Goal: Information Seeking & Learning: Check status

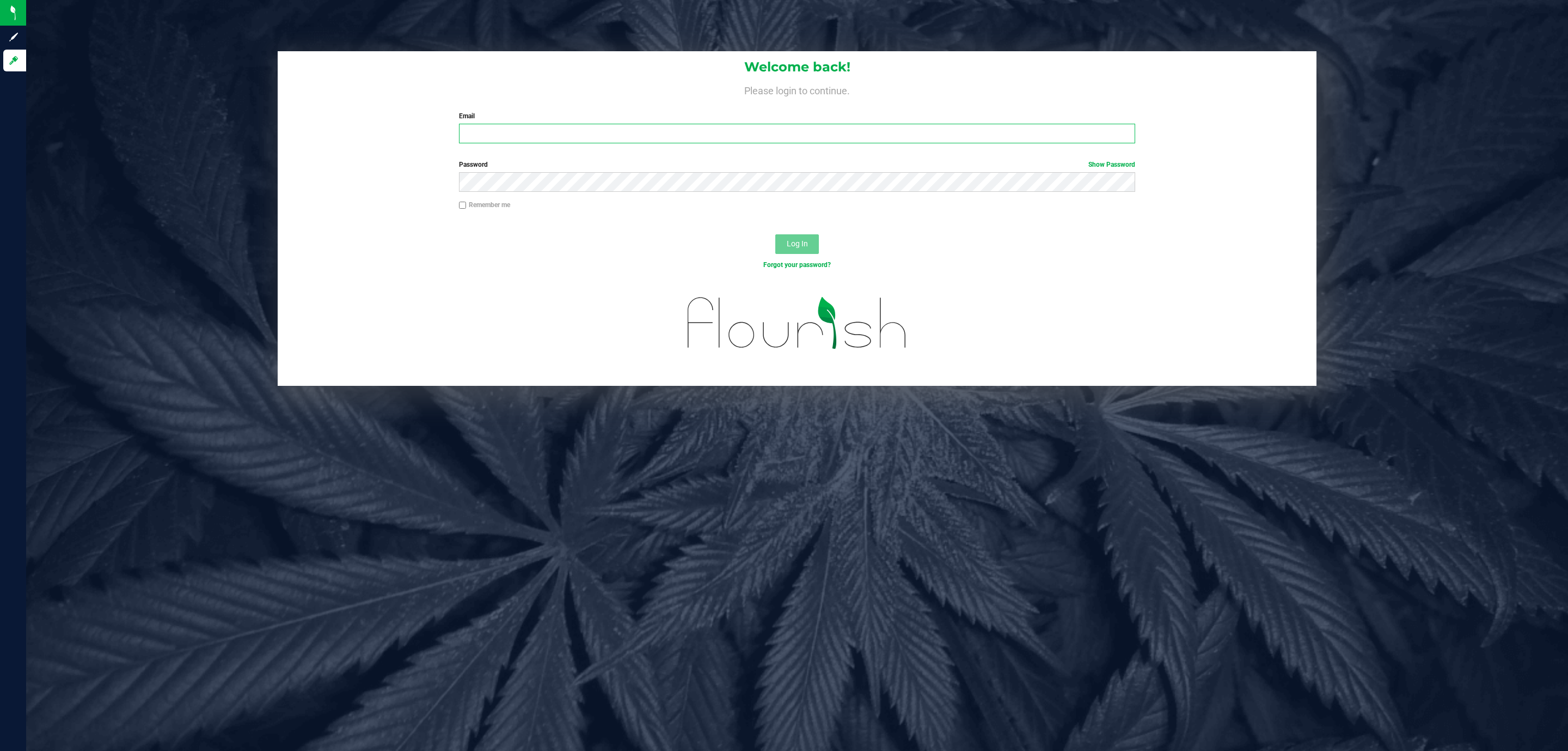
click at [525, 139] on input "Email" at bounding box center [796, 133] width 676 height 20
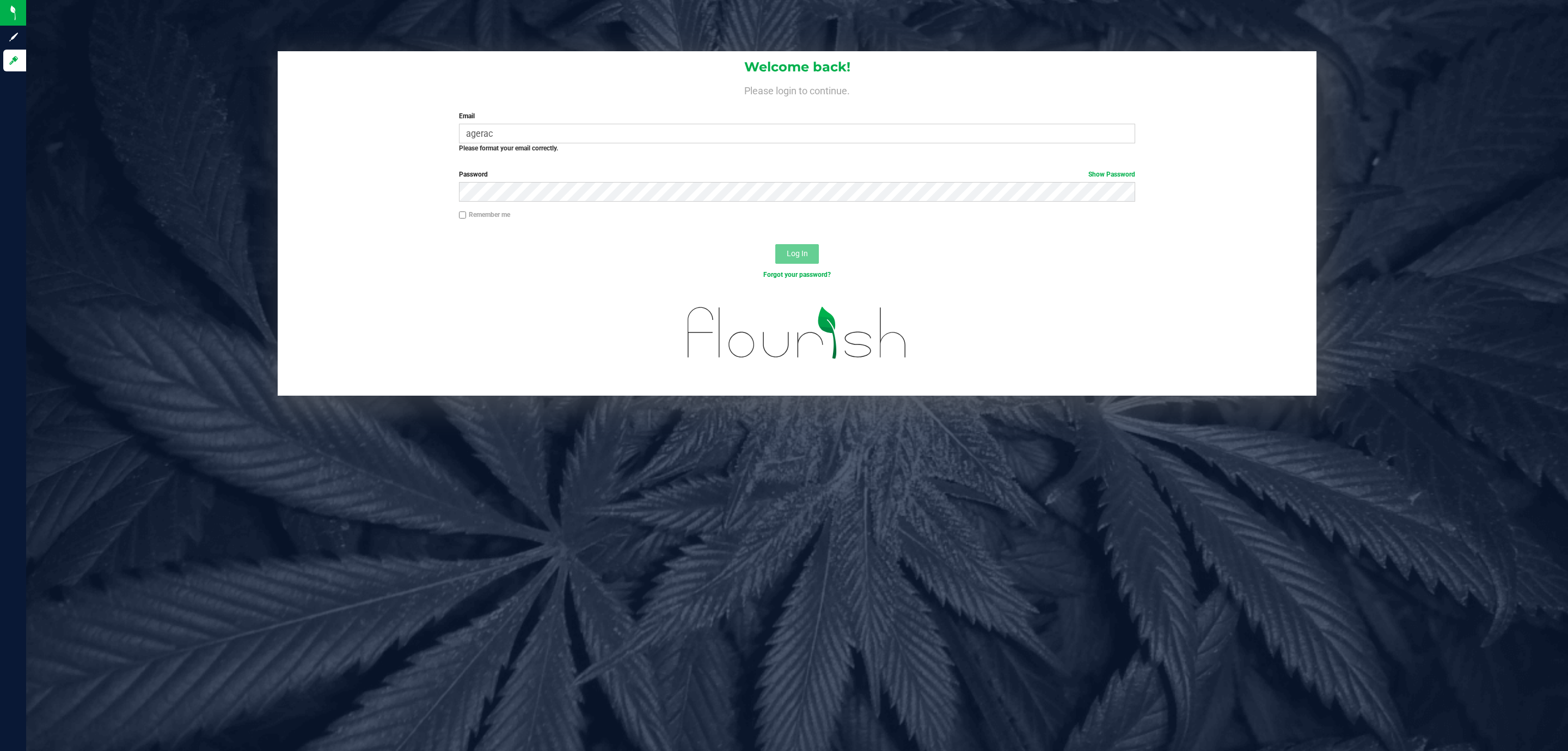
click at [664, 143] on div "Please format your email correctly." at bounding box center [796, 148] width 676 height 10
click at [636, 138] on input "agerac" at bounding box center [796, 133] width 676 height 20
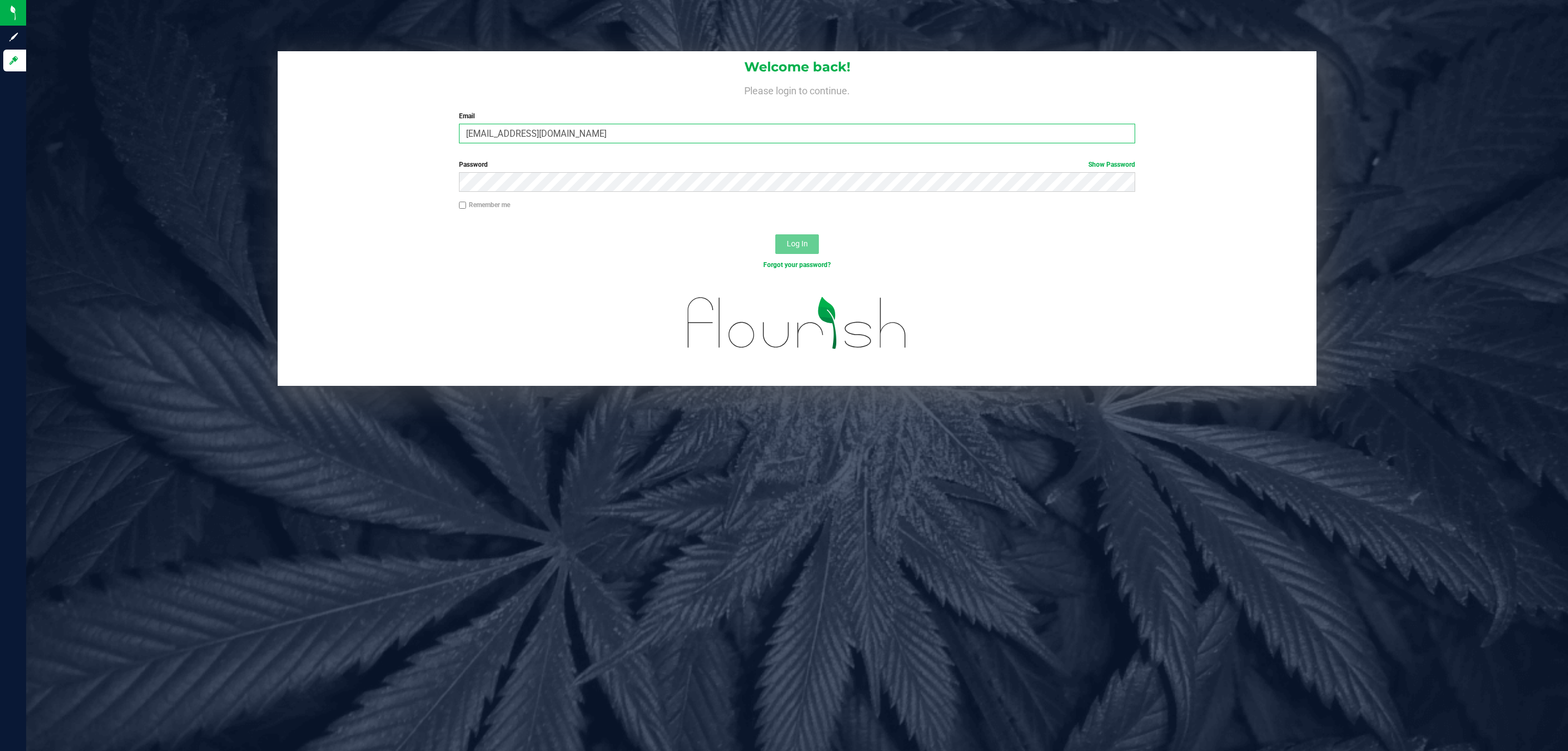
type input "[EMAIL_ADDRESS][DOMAIN_NAME]"
click at [775, 234] on button "Log In" at bounding box center [797, 243] width 44 height 20
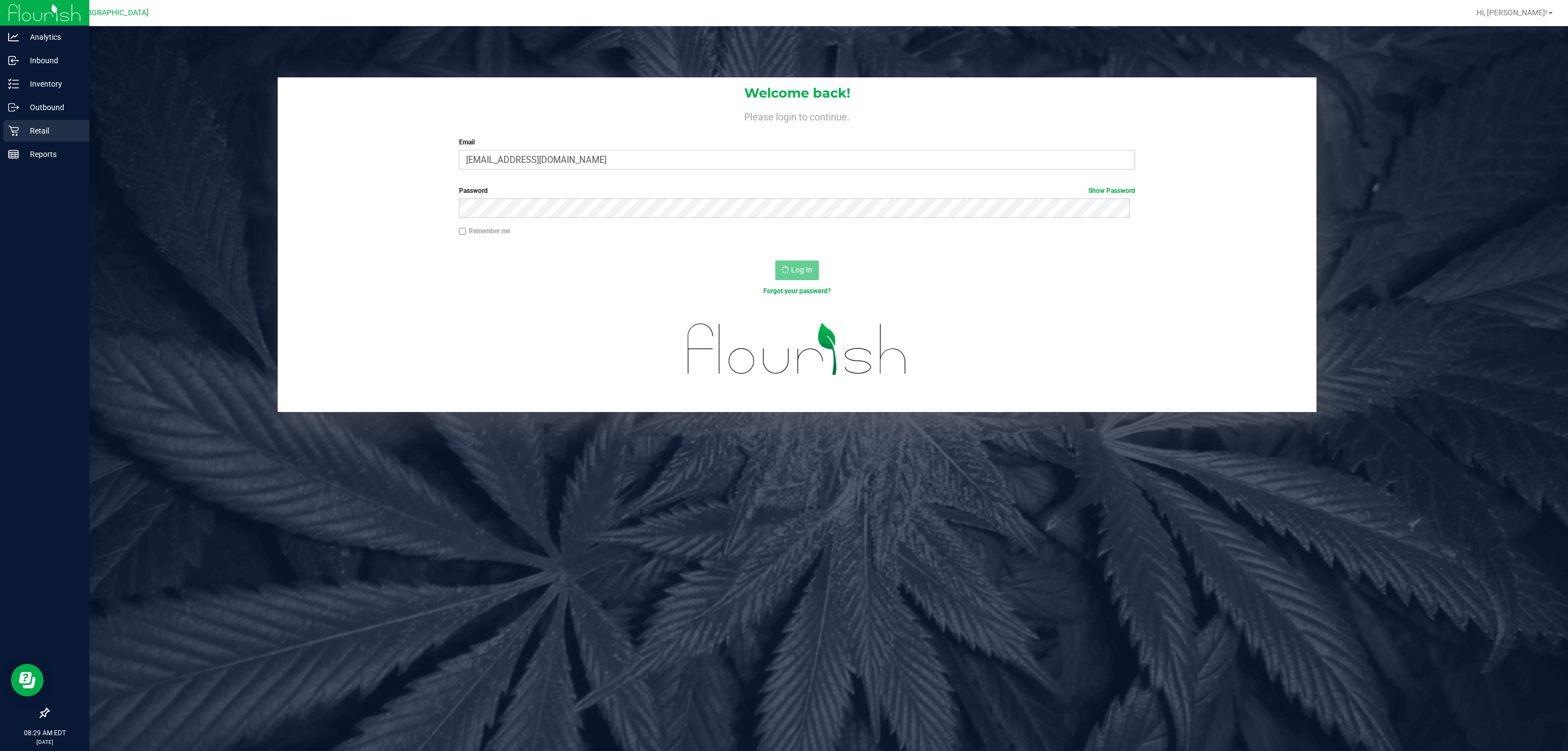
click at [35, 131] on p "Retail" at bounding box center [52, 131] width 66 height 13
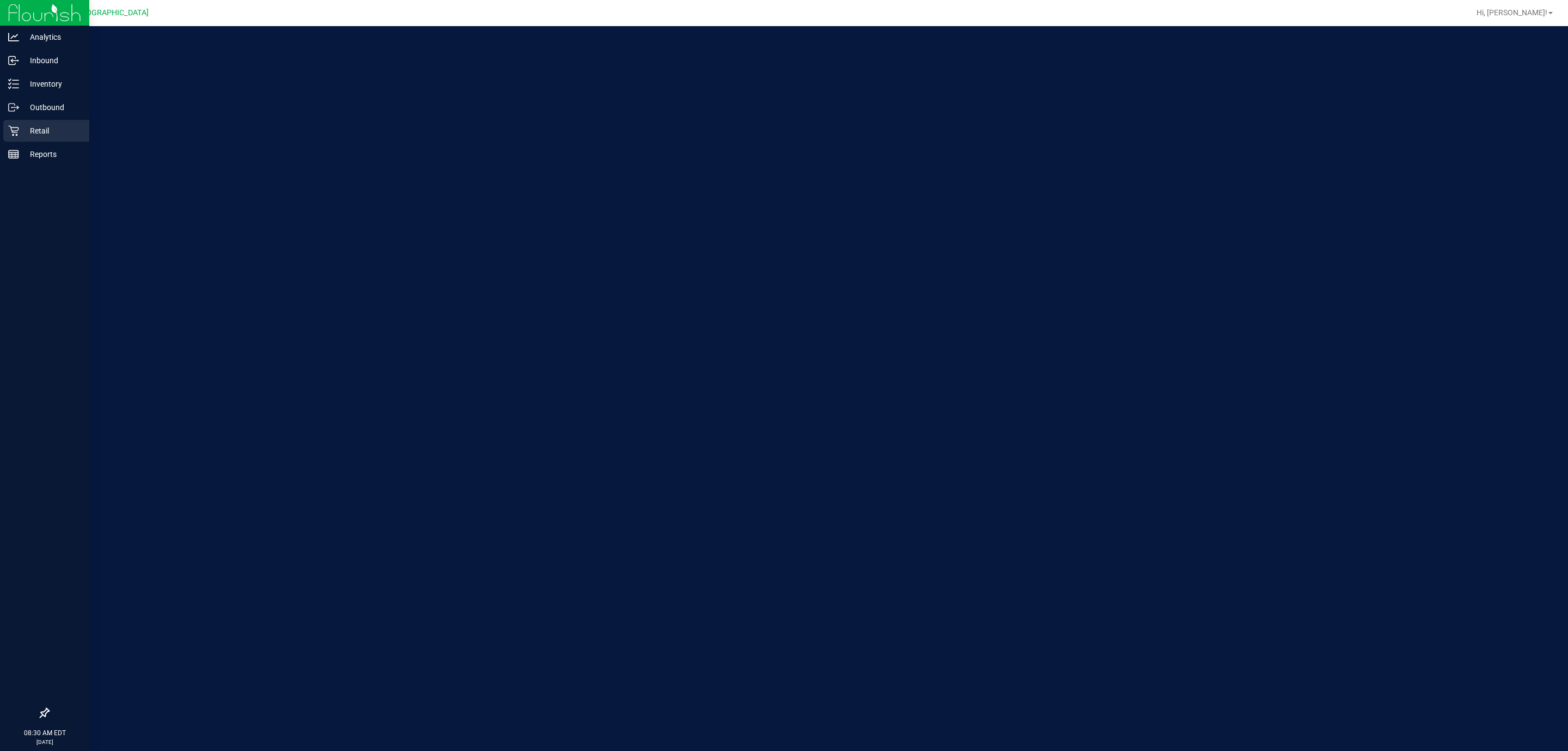
click at [12, 129] on icon at bounding box center [13, 131] width 10 height 10
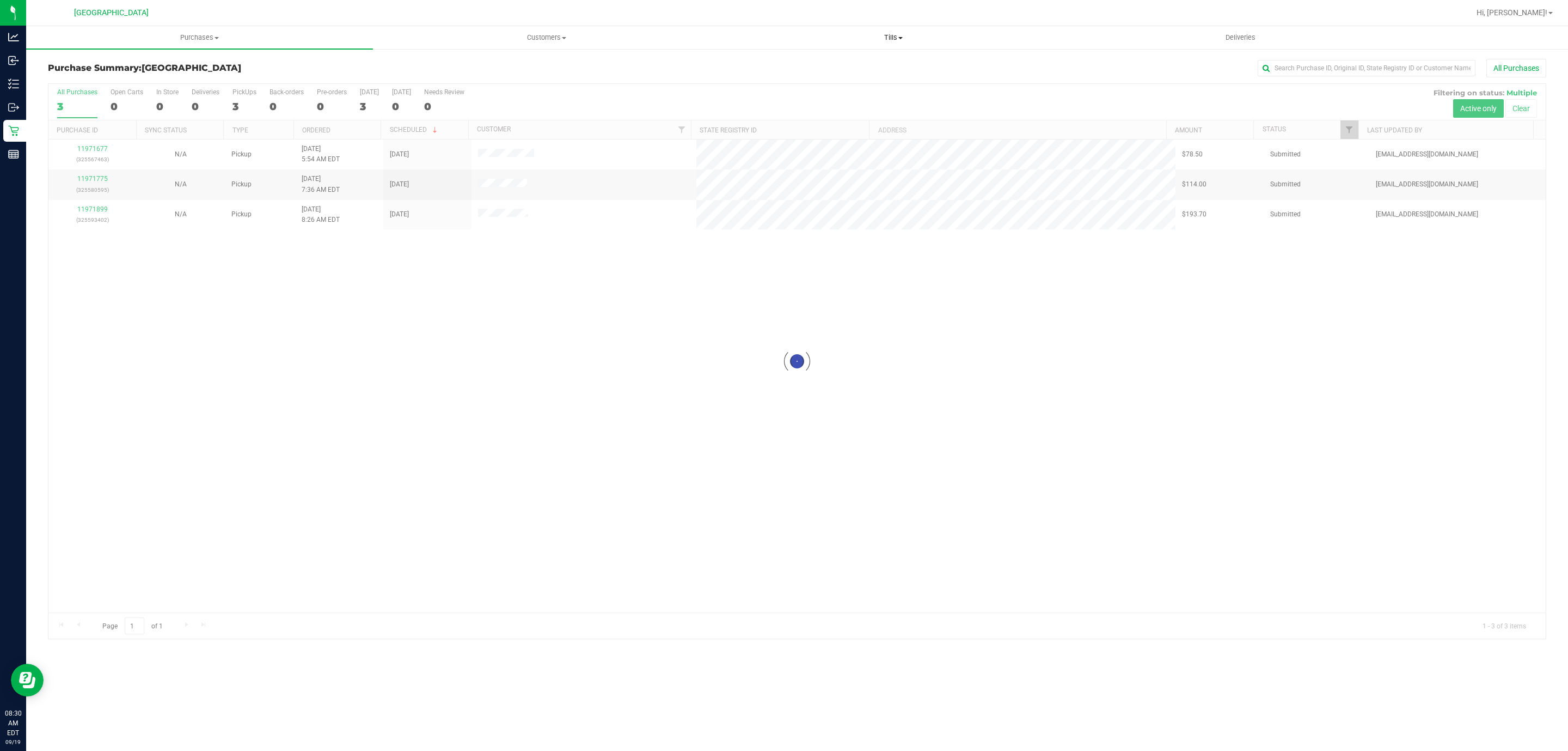
click at [869, 29] on uib-tab-heading "Tills Manage tills Reconcile e-payments" at bounding box center [893, 38] width 346 height 22
click at [788, 62] on span "Manage tills" at bounding box center [757, 66] width 74 height 10
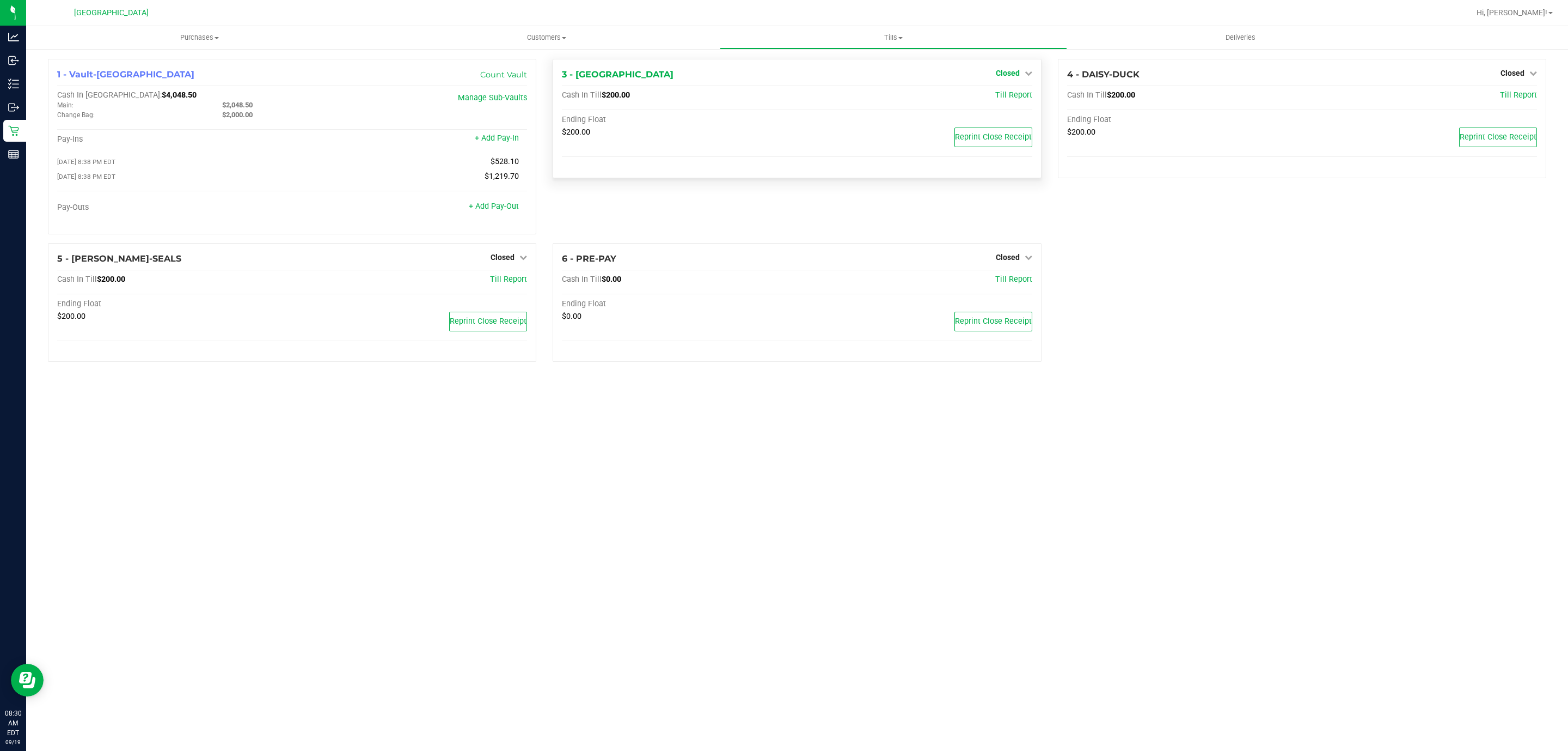
click at [1025, 76] on icon at bounding box center [1028, 73] width 8 height 8
click at [1023, 95] on div "Open Till" at bounding box center [1008, 96] width 81 height 14
click at [1016, 101] on div "Open Till" at bounding box center [1008, 96] width 81 height 14
click at [1016, 98] on link "Open Till" at bounding box center [1008, 96] width 29 height 9
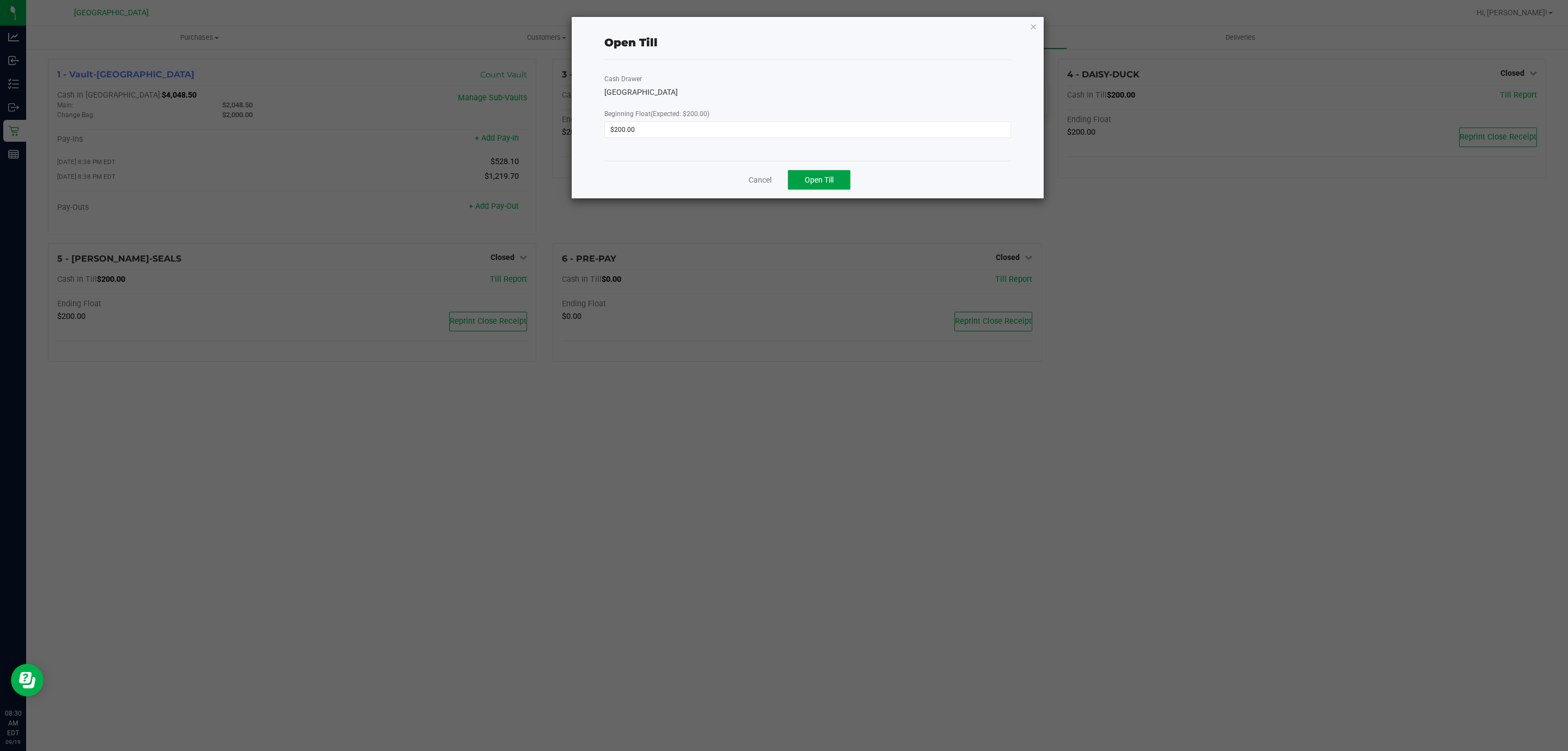
click at [804, 187] on button "Open Till" at bounding box center [820, 180] width 63 height 20
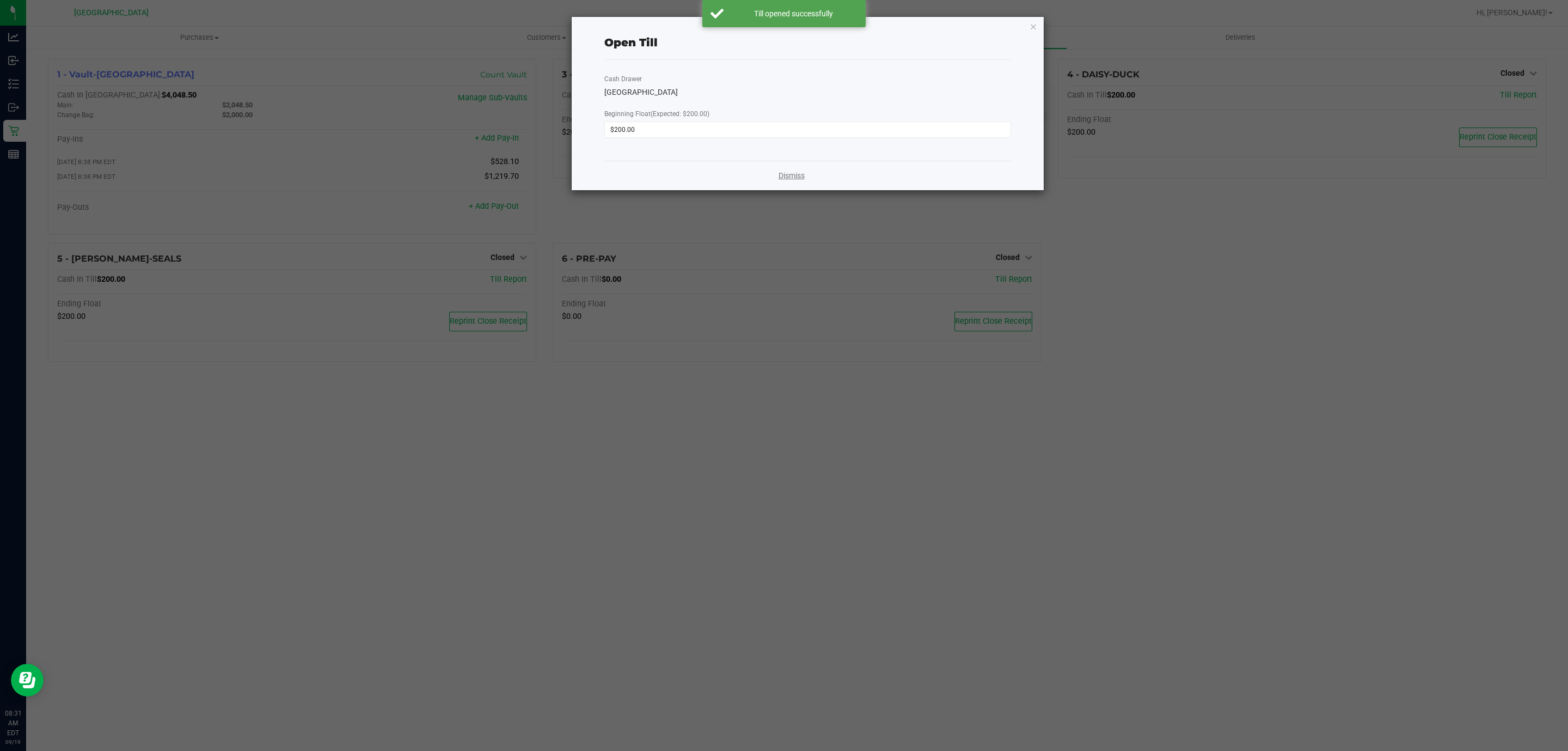
click at [793, 172] on link "Dismiss" at bounding box center [792, 176] width 26 height 12
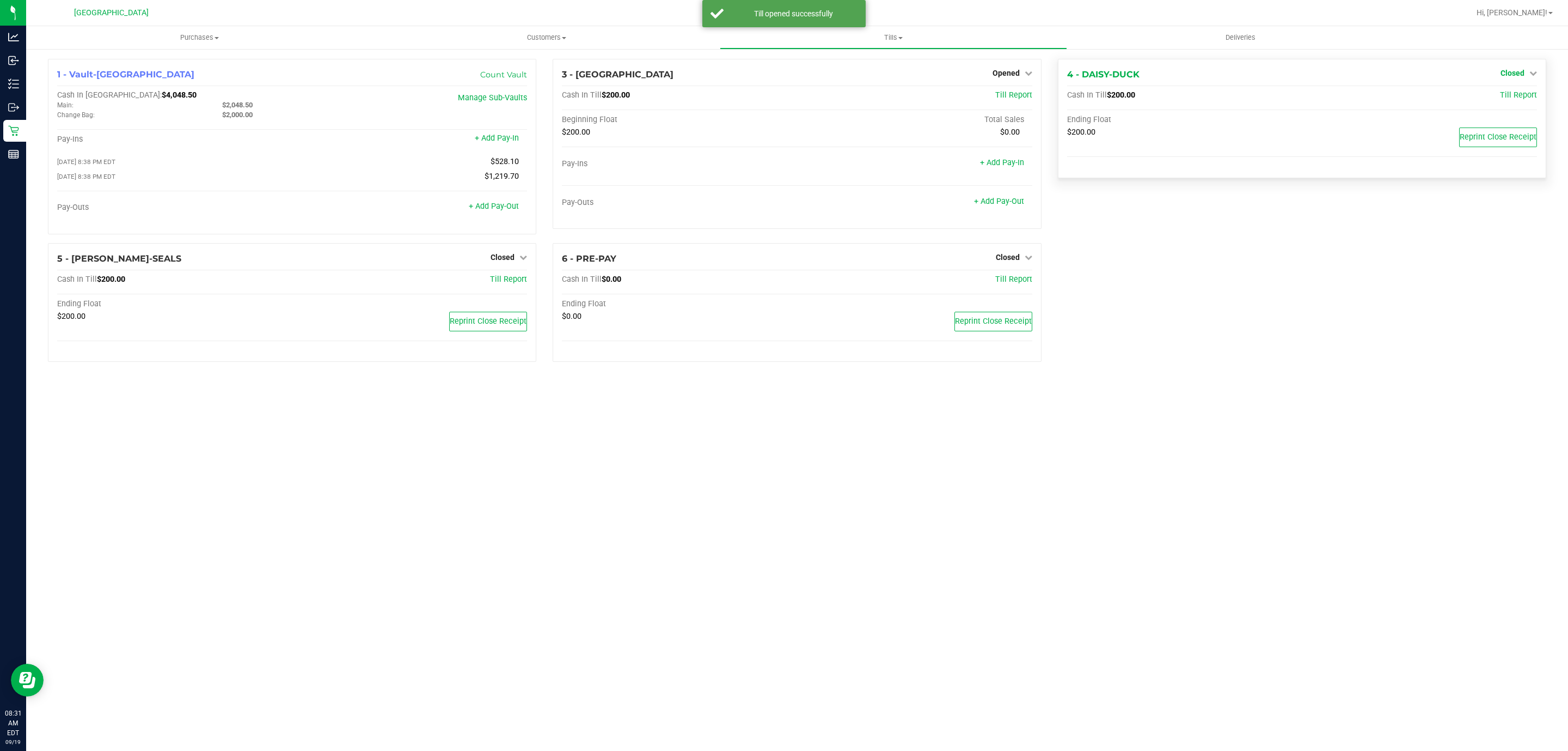
click at [1504, 71] on span "Closed" at bounding box center [1512, 73] width 24 height 9
click at [1506, 92] on link "Open Till" at bounding box center [1512, 96] width 29 height 9
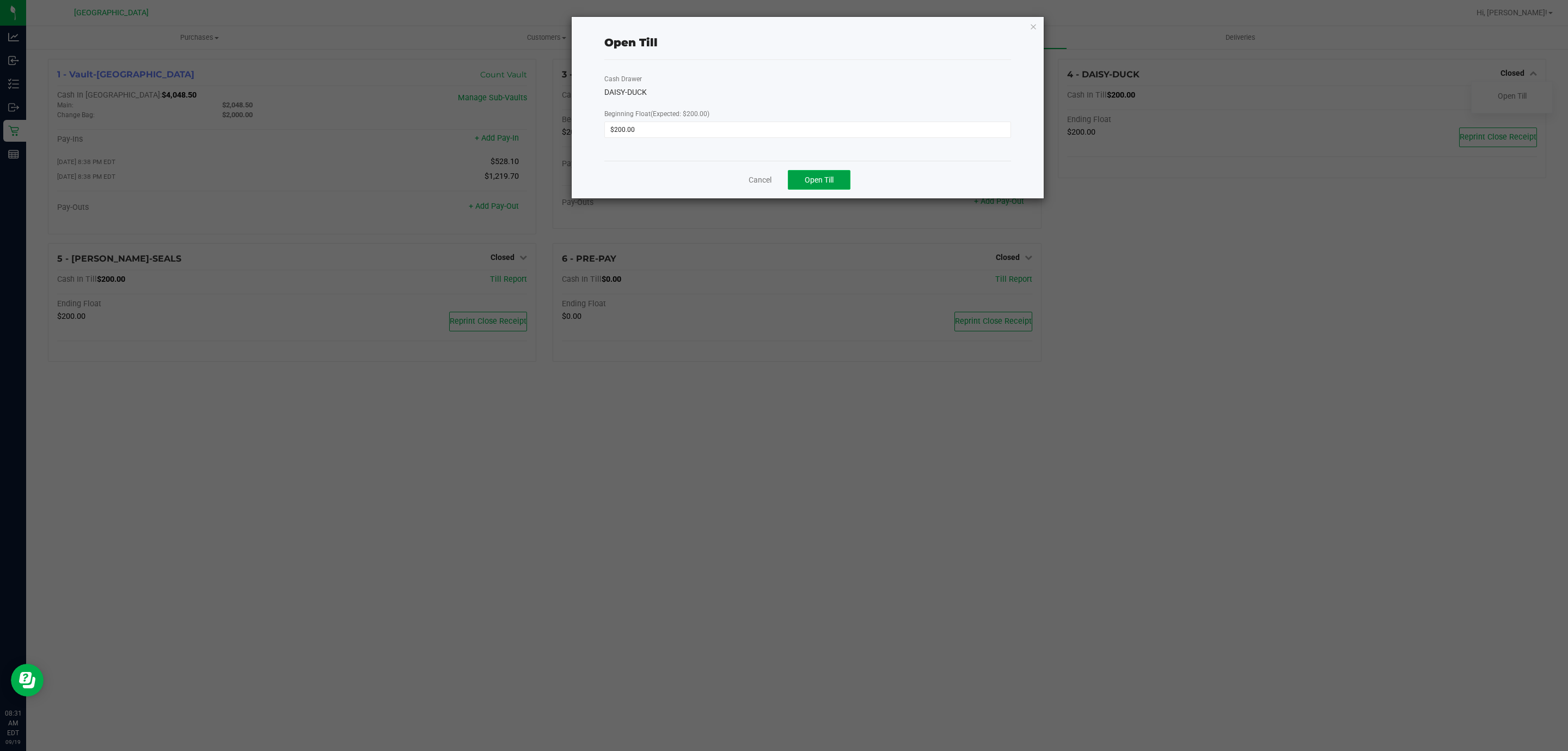
click at [812, 187] on button "Open Till" at bounding box center [820, 180] width 63 height 20
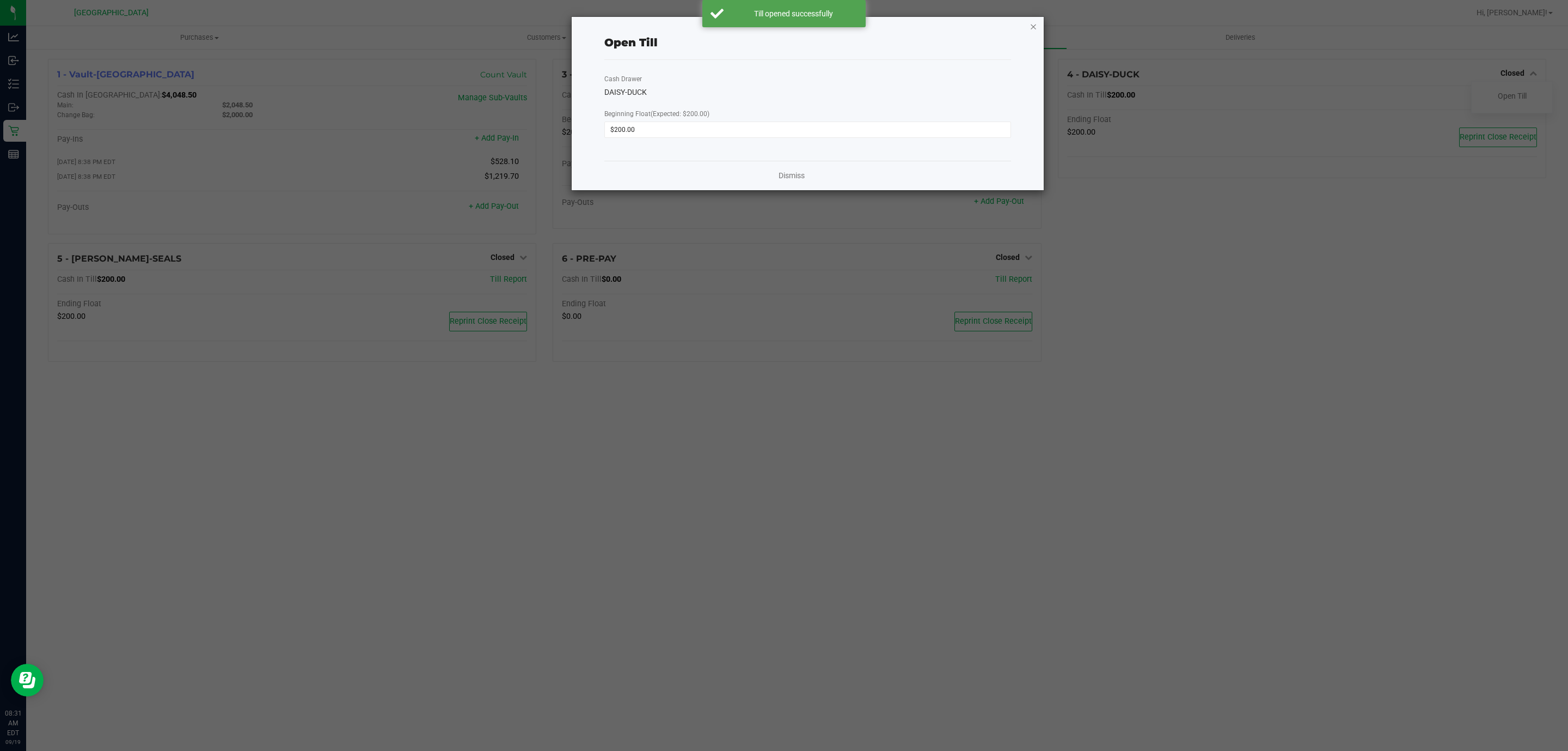
click at [1031, 20] on icon "button" at bounding box center [1033, 26] width 8 height 13
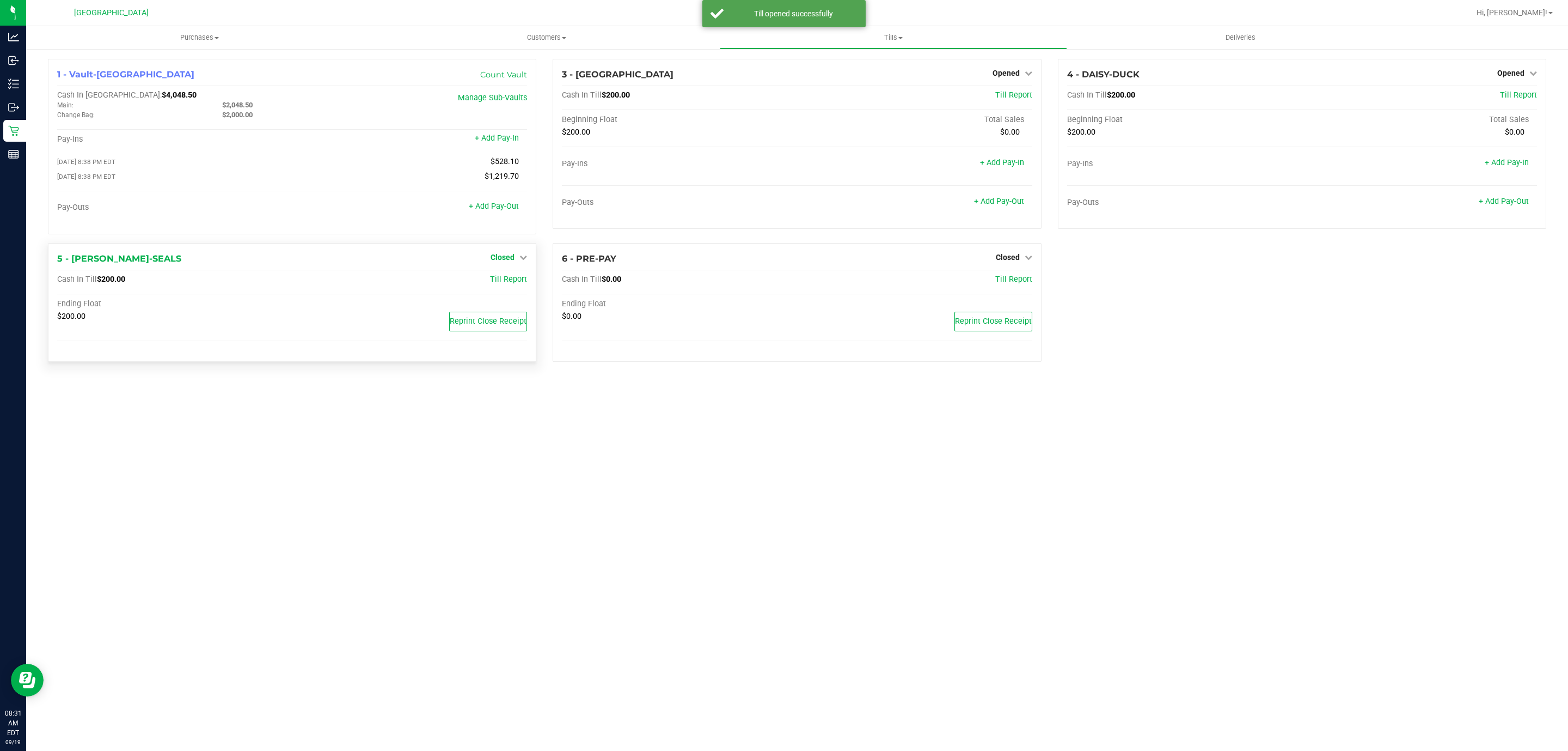
click at [511, 261] on span "Closed" at bounding box center [502, 257] width 24 height 9
click at [500, 284] on link "Open Till" at bounding box center [502, 279] width 29 height 9
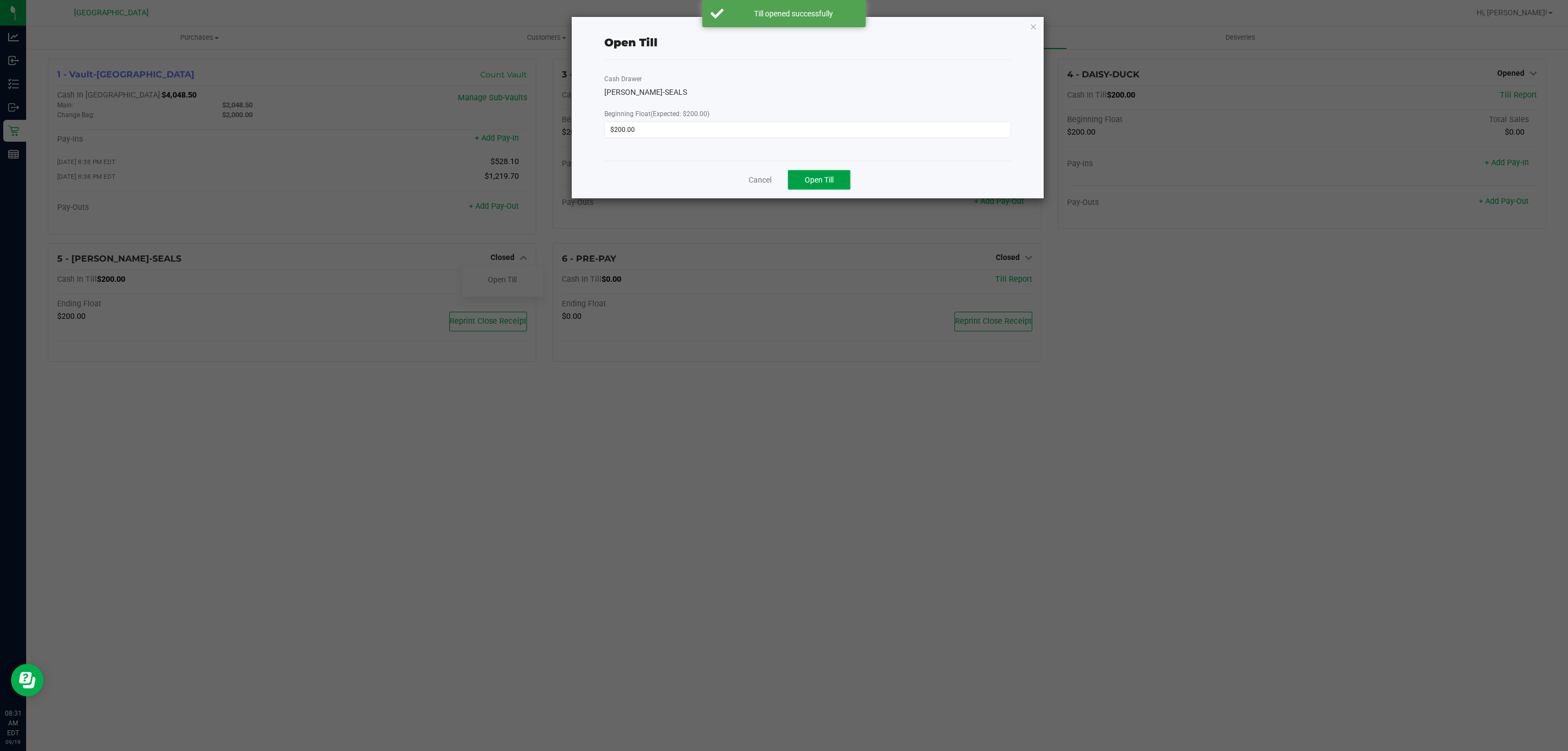
click at [843, 183] on button "Open Till" at bounding box center [820, 180] width 63 height 20
click at [1036, 26] on icon "button" at bounding box center [1033, 26] width 8 height 13
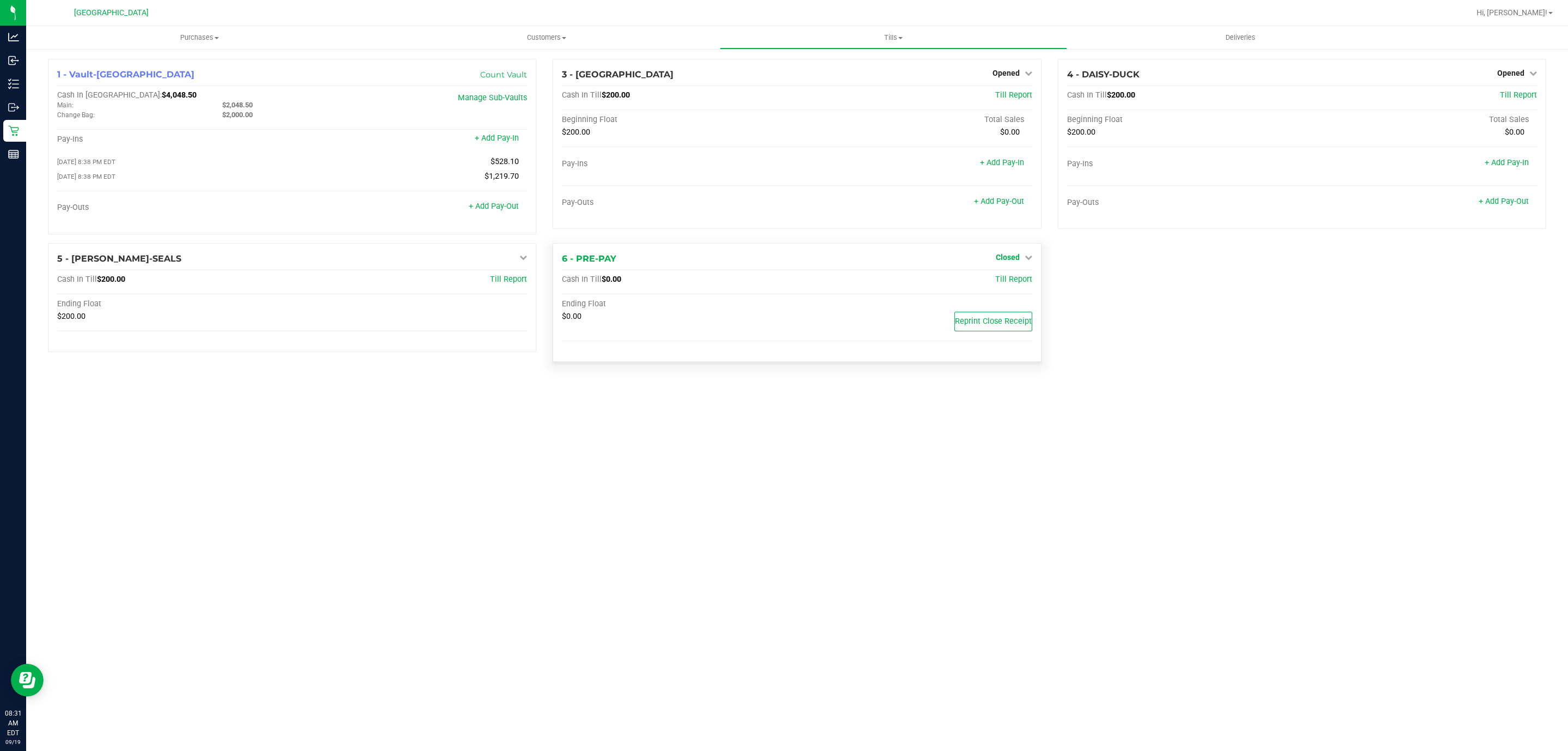
click at [999, 255] on span "Closed" at bounding box center [1008, 257] width 24 height 9
click at [1000, 284] on link "Open Till" at bounding box center [1008, 279] width 29 height 9
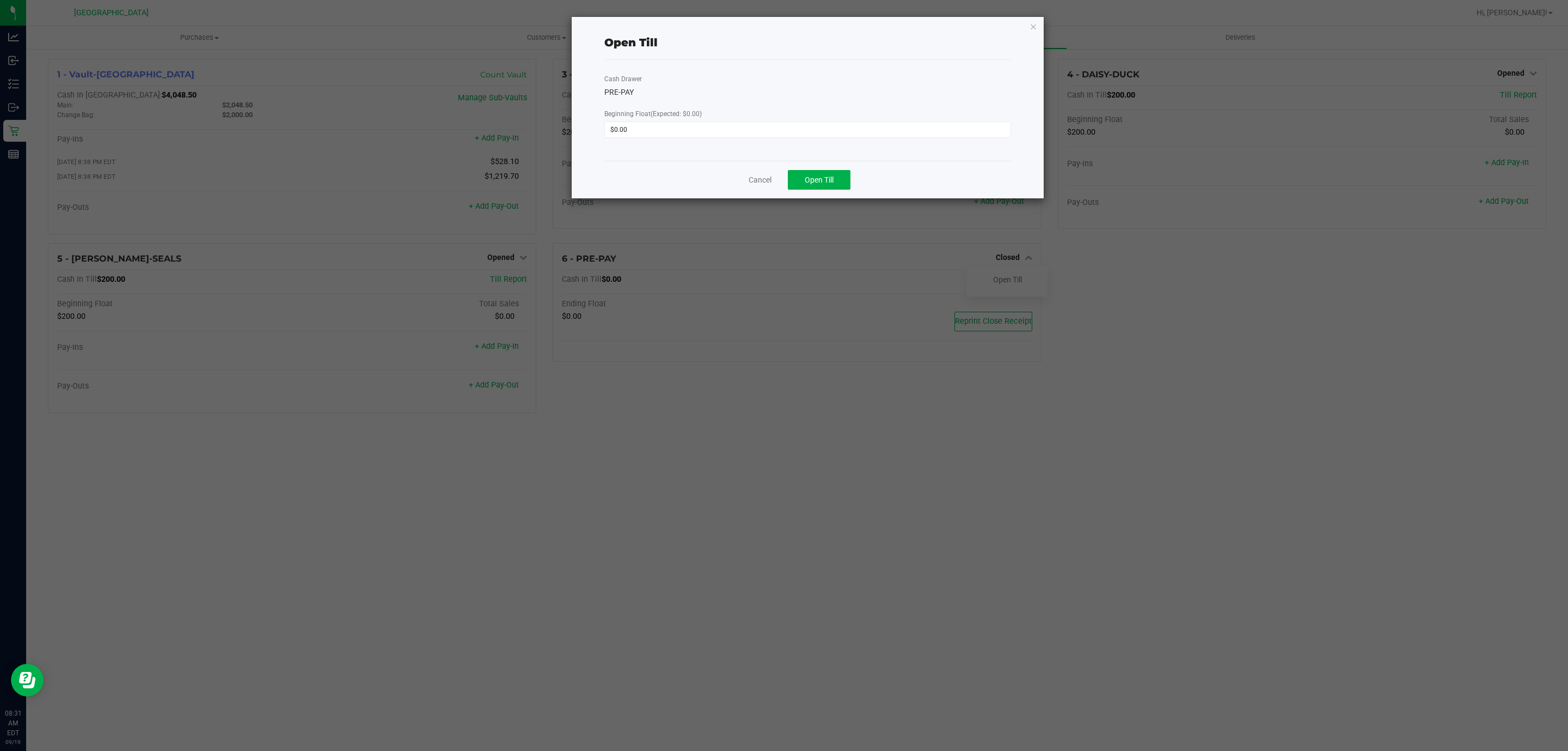
click at [844, 192] on div "Cancel Open Till" at bounding box center [807, 179] width 407 height 38
click at [844, 190] on div "Cancel Open Till" at bounding box center [807, 179] width 407 height 38
click at [843, 188] on button "Open Till" at bounding box center [820, 180] width 63 height 20
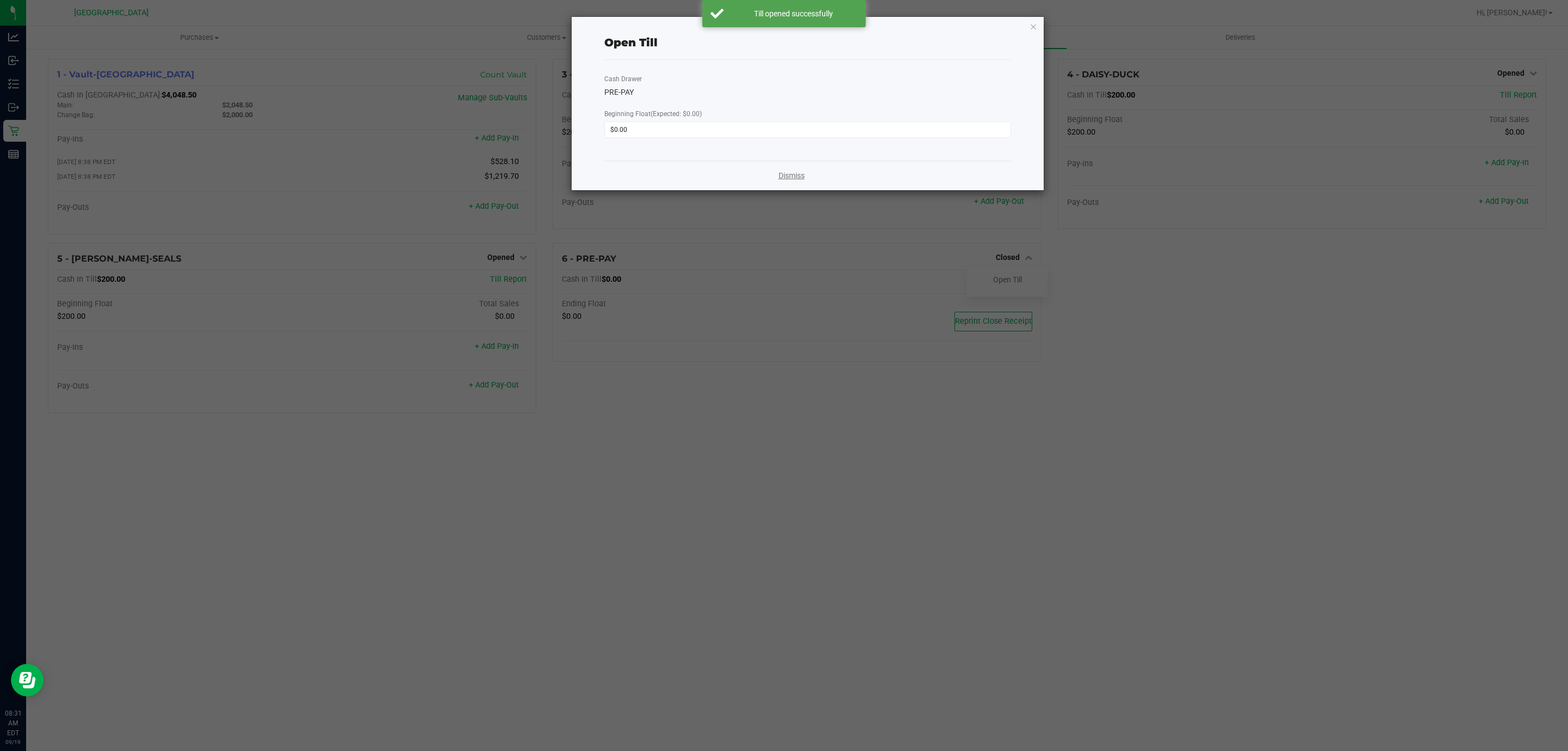
click at [799, 172] on link "Dismiss" at bounding box center [792, 176] width 26 height 12
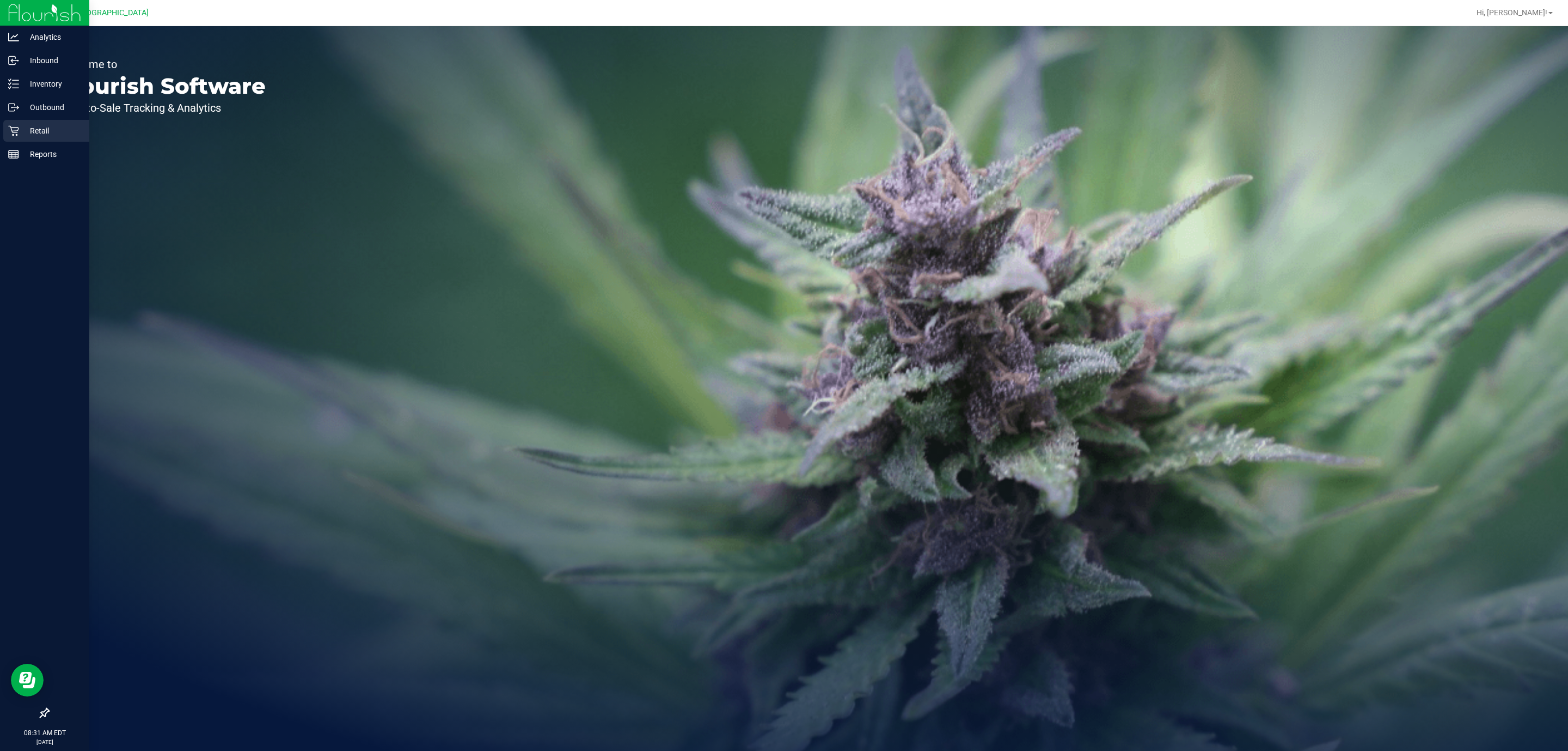
click at [22, 127] on p "Retail" at bounding box center [52, 131] width 66 height 13
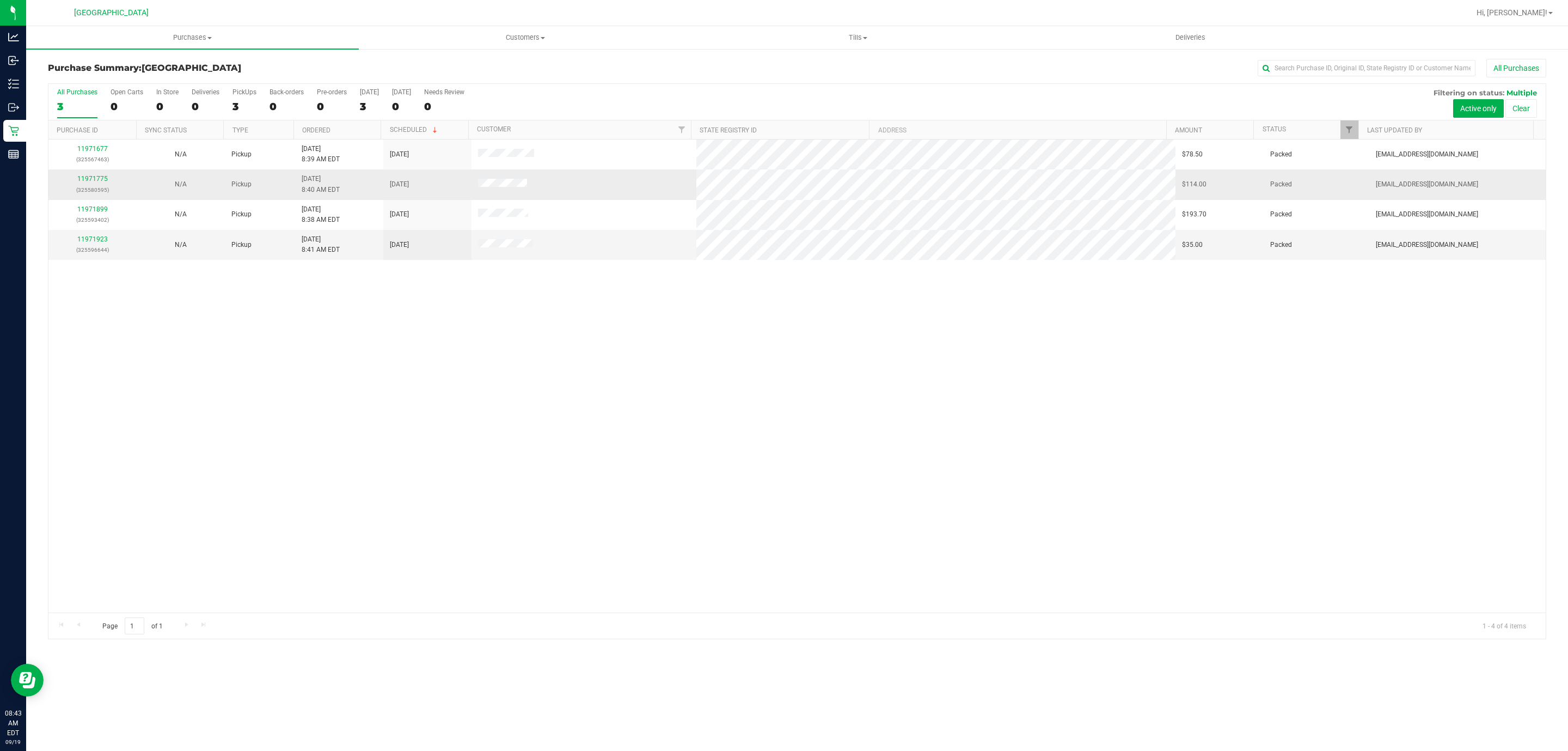
click at [502, 195] on td at bounding box center [584, 185] width 225 height 30
click at [502, 192] on td at bounding box center [584, 185] width 225 height 30
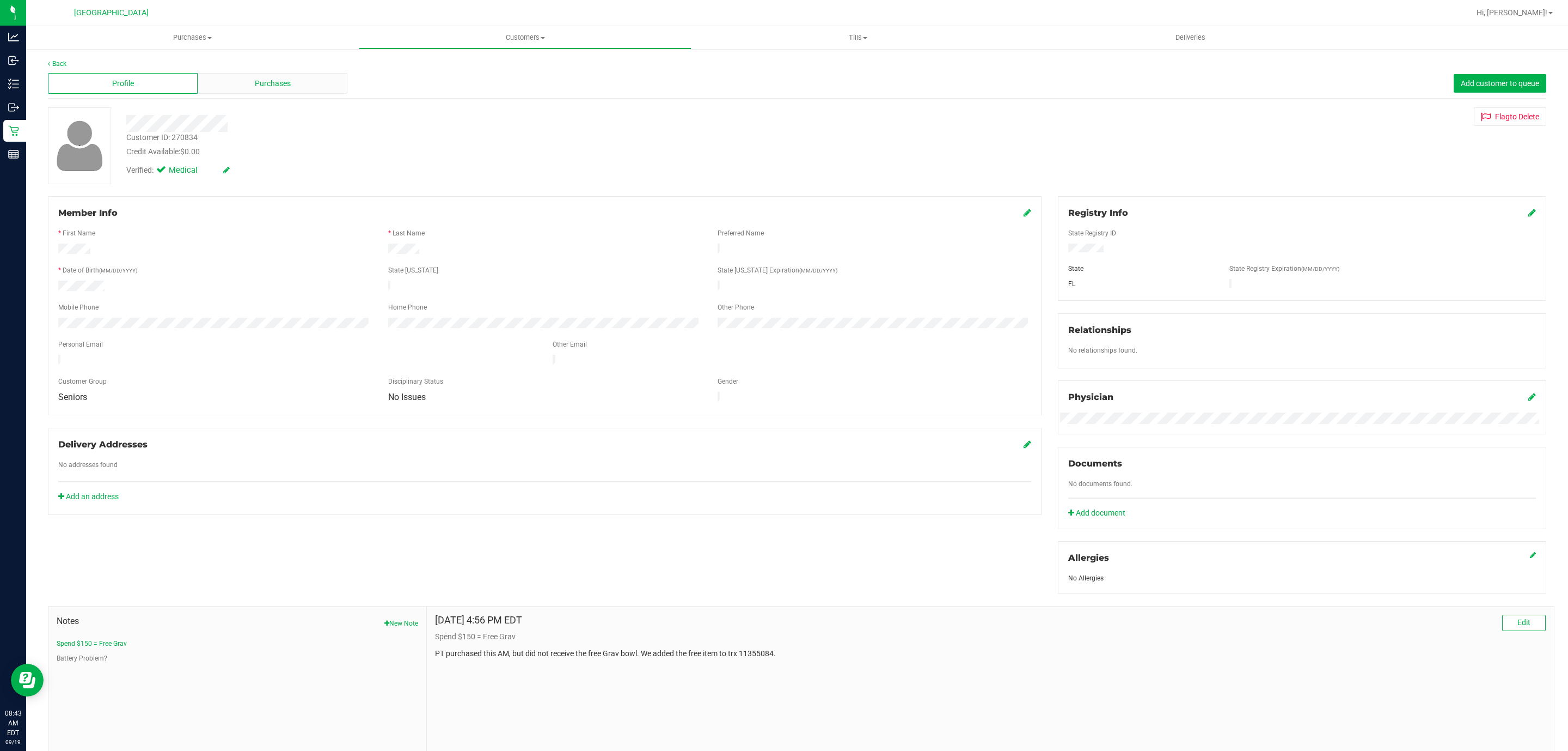
click at [242, 74] on div "Purchases" at bounding box center [272, 83] width 150 height 21
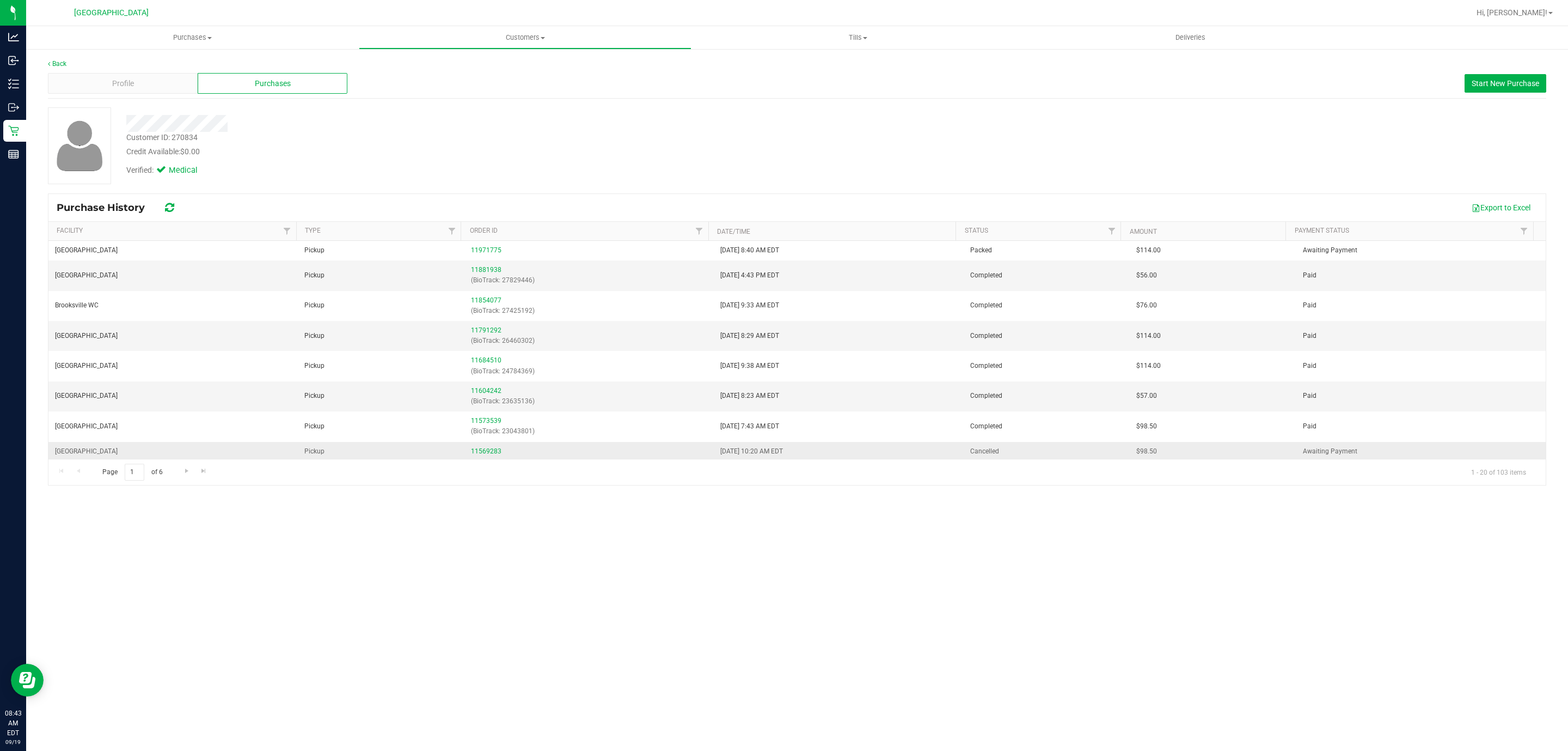
click at [970, 455] on span "Cancelled" at bounding box center [984, 451] width 29 height 10
click at [986, 273] on span "Completed" at bounding box center [986, 275] width 32 height 10
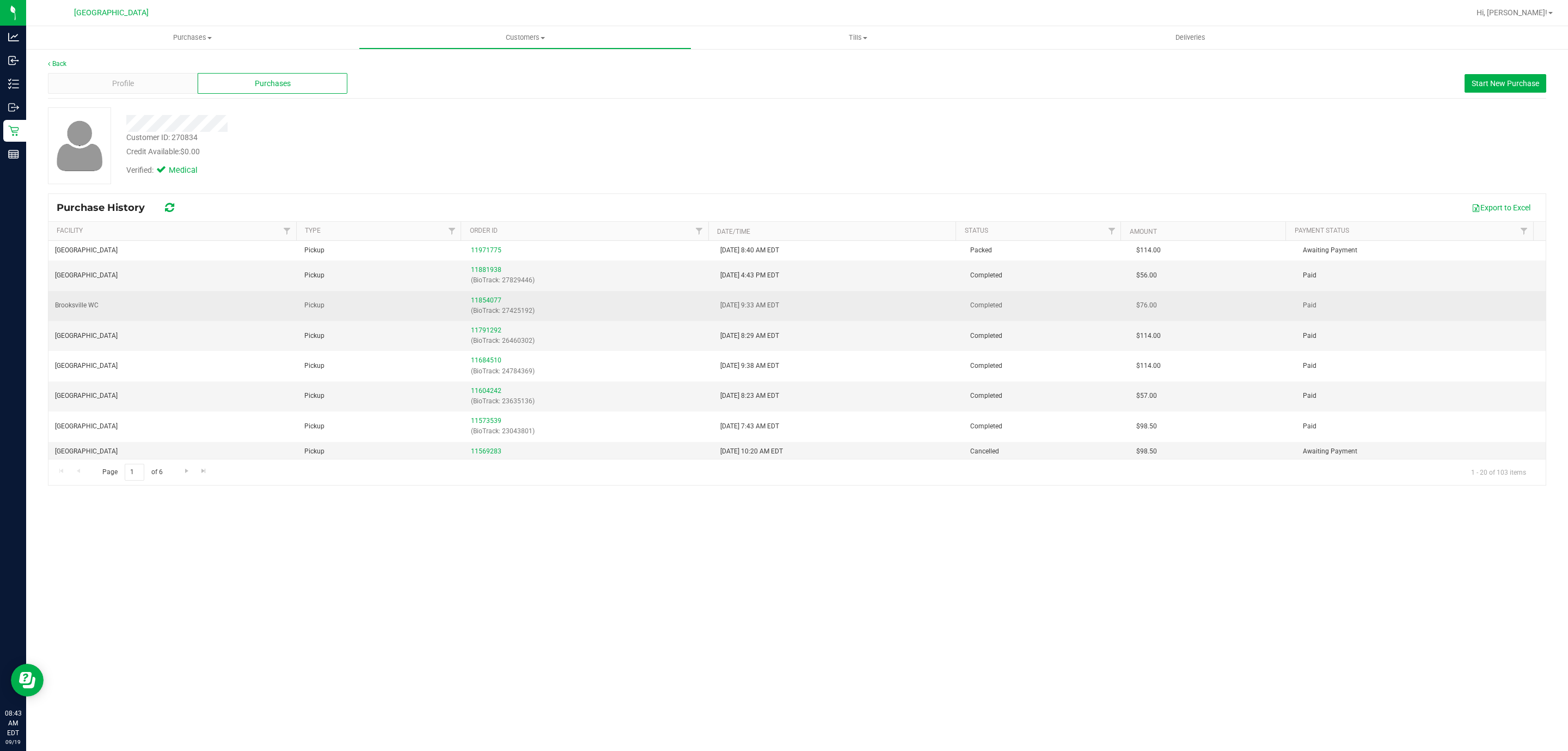
click at [972, 315] on td "Completed" at bounding box center [1047, 306] width 167 height 30
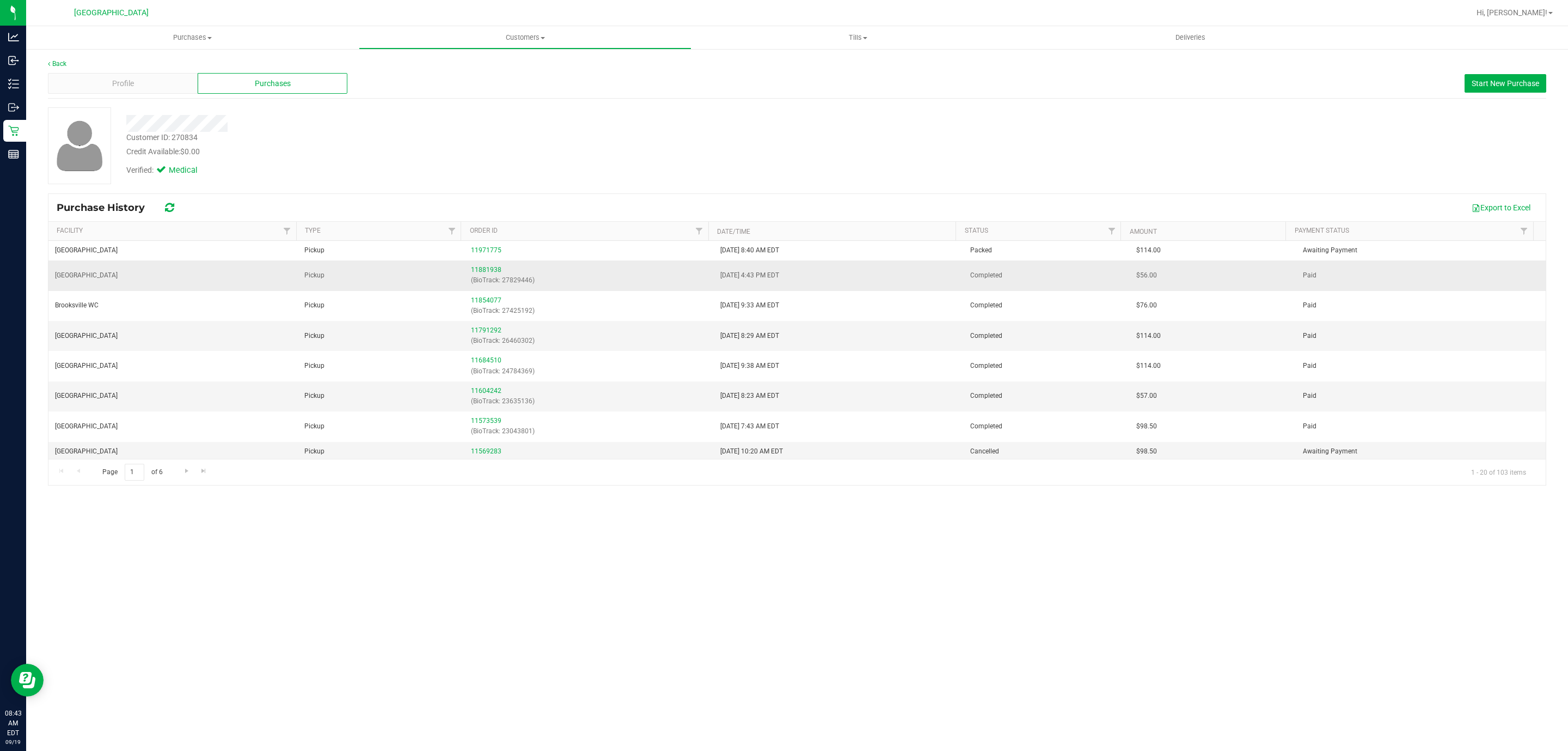
click at [483, 275] on div "11881938 (BioTrack: 27829446)" at bounding box center [589, 275] width 236 height 21
click at [483, 267] on link "11881938" at bounding box center [486, 269] width 31 height 8
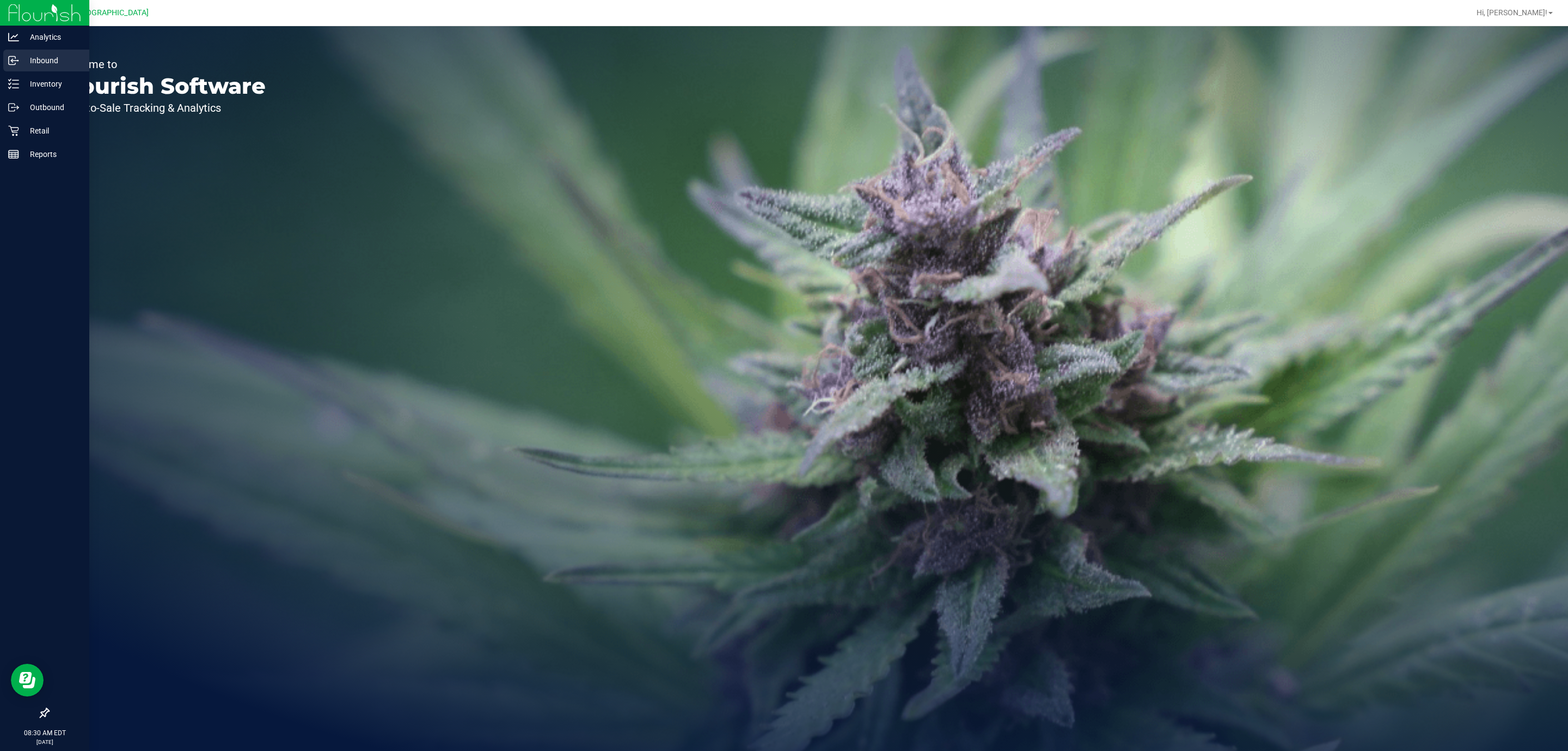
click at [25, 60] on p "Inbound" at bounding box center [52, 60] width 66 height 13
